Goal: Find specific page/section: Find specific page/section

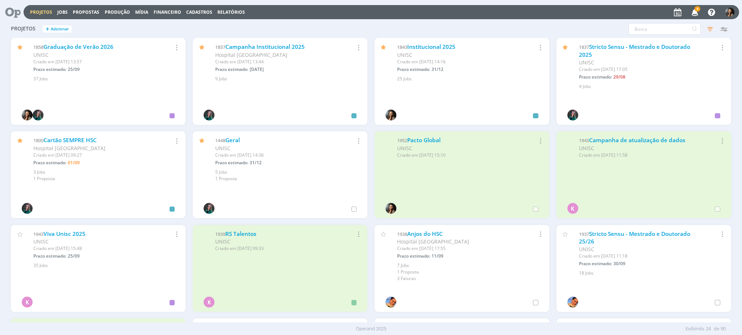
click at [430, 229] on div "1938 [GEOGRAPHIC_DATA] [GEOGRAPHIC_DATA] Criado em [DATE] 17:55 Prazo estimado:…" at bounding box center [462, 253] width 175 height 57
click at [430, 230] on link "Anjos do HSC" at bounding box center [424, 234] width 35 height 8
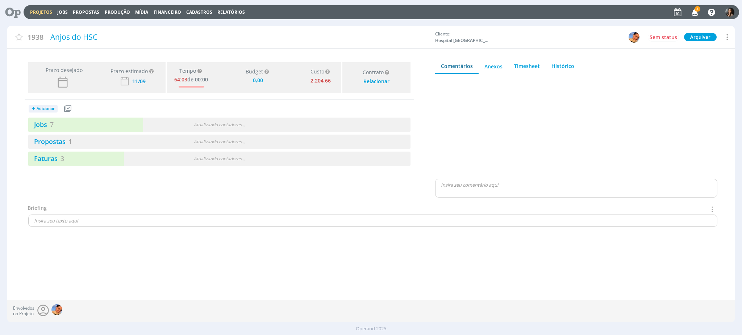
type input "0,00"
click at [265, 116] on div "+ Adicionar Projetos Jobs Propostas Produção Mídia Receitas Despesas Jobs 7 1 a…" at bounding box center [219, 133] width 389 height 67
click at [284, 133] on div "+ Adicionar Projetos Jobs Propostas Produção Mídia Receitas Despesas Jobs 7 1 a…" at bounding box center [219, 133] width 389 height 67
click at [287, 124] on div "3 / 10" at bounding box center [315, 125] width 191 height 8
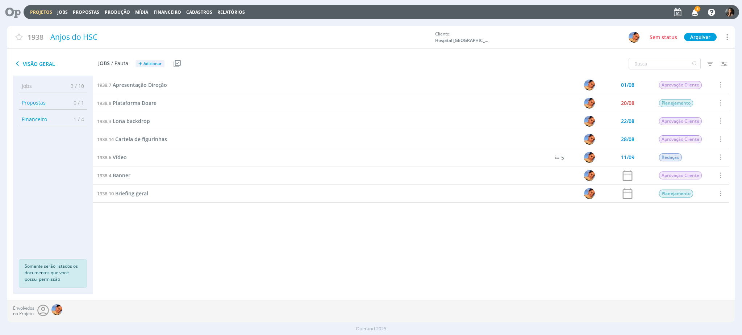
drag, startPoint x: 220, startPoint y: 257, endPoint x: 232, endPoint y: 129, distance: 128.5
click at [221, 250] on div "1938.7 Apresentação Direção 01/08 Aprovação Cliente Selecionar Concluir Cancela…" at bounding box center [411, 178] width 636 height 204
click at [44, 15] on div "Projetos Jobs Propostas Produção [GEOGRAPHIC_DATA] Financeiro Cadastros Relatór…" at bounding box center [381, 12] width 715 height 14
drag, startPoint x: 44, startPoint y: 11, endPoint x: 154, endPoint y: 29, distance: 112.0
click at [44, 10] on link "Projetos" at bounding box center [41, 12] width 22 height 6
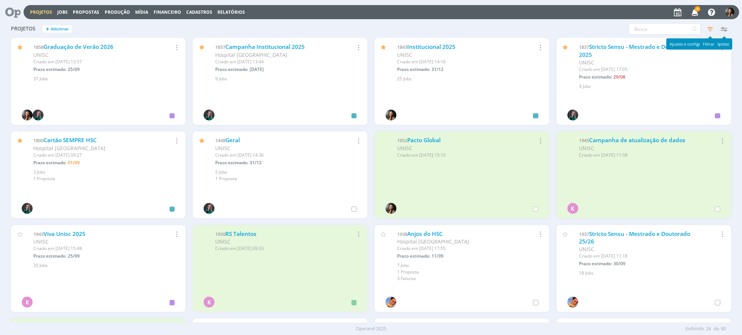
click at [715, 26] on icon "button" at bounding box center [709, 28] width 13 height 13
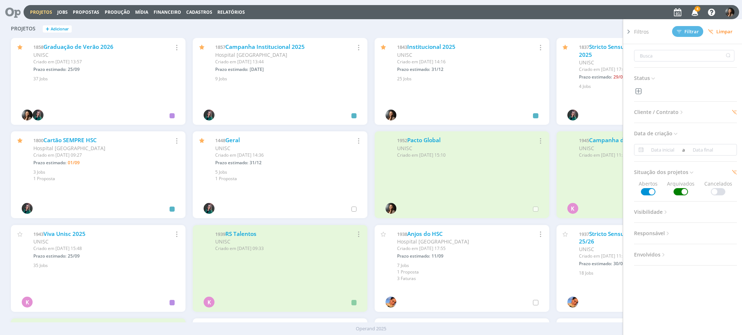
drag, startPoint x: 677, startPoint y: 193, endPoint x: 682, endPoint y: 190, distance: 6.6
click at [677, 193] on span at bounding box center [680, 191] width 14 height 7
drag, startPoint x: 683, startPoint y: 32, endPoint x: 676, endPoint y: 41, distance: 11.6
click at [683, 32] on span "Filtrar" at bounding box center [688, 31] width 22 height 5
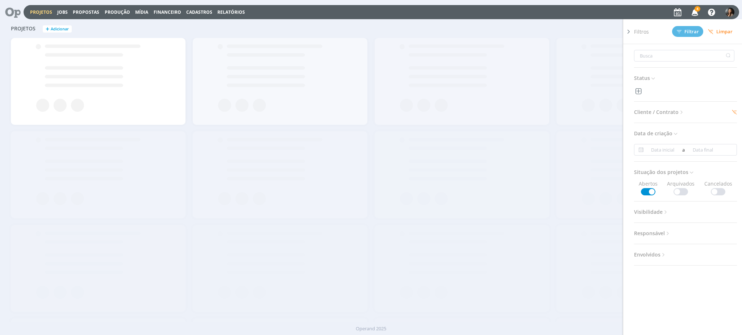
click at [366, 26] on div "Projetos + Adicionar Filtros Filtrar [GEOGRAPHIC_DATA] Status Cliente / Contrat…" at bounding box center [370, 29] width 727 height 18
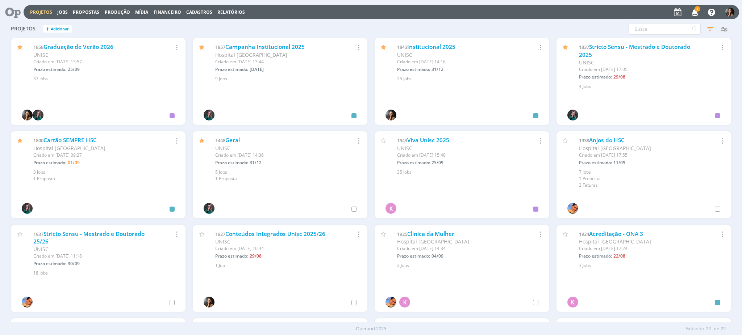
click at [582, 32] on div "Filtros Filtrar [GEOGRAPHIC_DATA] Status Cliente / Contrato Cliente 2 seleciona…" at bounding box center [598, 29] width 266 height 12
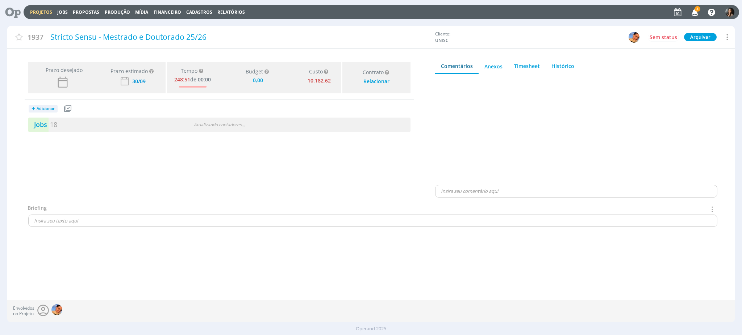
type input "0,00"
click at [235, 121] on div "1 / 19" at bounding box center [315, 125] width 191 height 8
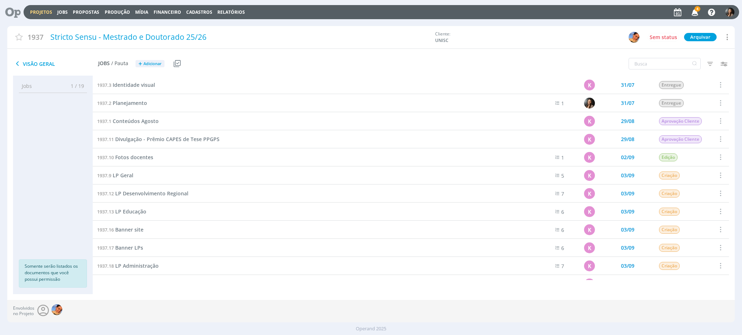
click at [507, 316] on div "Envolvidos no Projeto" at bounding box center [370, 311] width 727 height 22
